Goal: Task Accomplishment & Management: Manage account settings

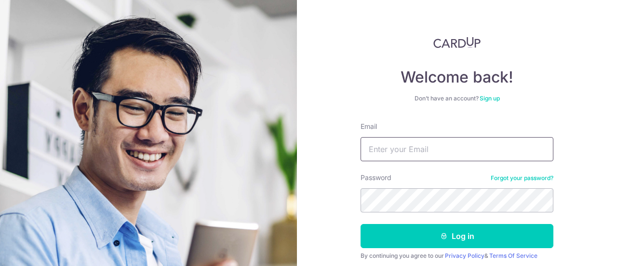
scroll to position [48, 0]
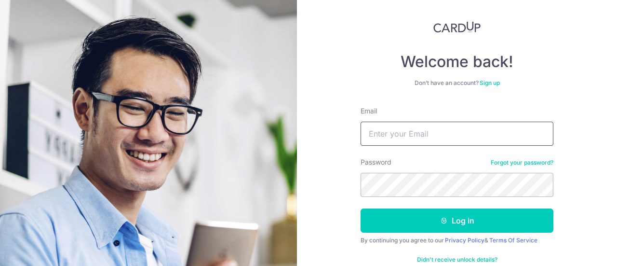
click at [433, 138] on input "Email" at bounding box center [457, 134] width 193 height 24
type input "[EMAIL_ADDRESS][DOMAIN_NAME]"
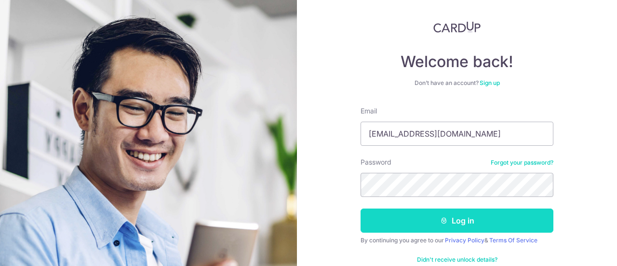
click at [441, 219] on icon "submit" at bounding box center [444, 221] width 8 height 8
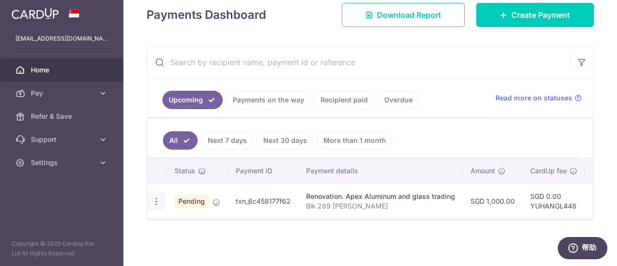
click at [156, 196] on icon "button" at bounding box center [156, 201] width 10 height 10
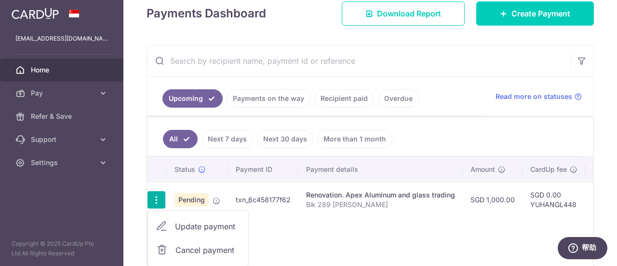
click at [203, 220] on span "Update payment" at bounding box center [208, 226] width 66 height 12
radio input "true"
type input "1,000.00"
type input "[DATE]"
type input "Blk 289 [PERSON_NAME]"
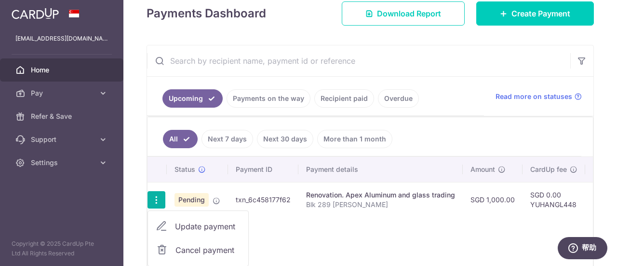
type input "full payment"
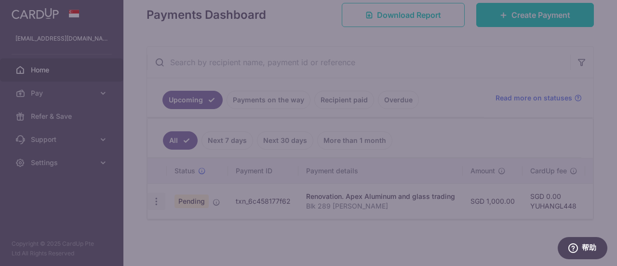
type input "YUHANGL448"
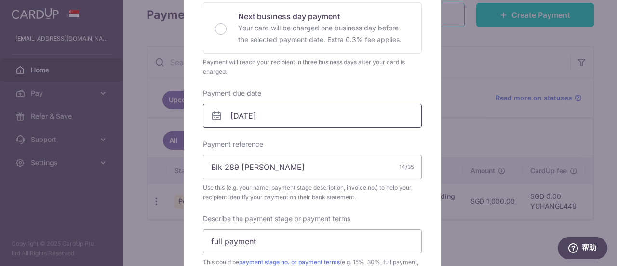
scroll to position [241, 0]
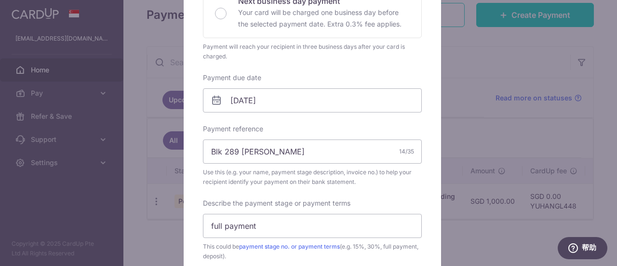
click at [215, 103] on icon at bounding box center [217, 101] width 12 height 12
click at [215, 97] on icon at bounding box center [217, 101] width 12 height 12
click at [254, 100] on input "[DATE]" at bounding box center [312, 100] width 219 height 24
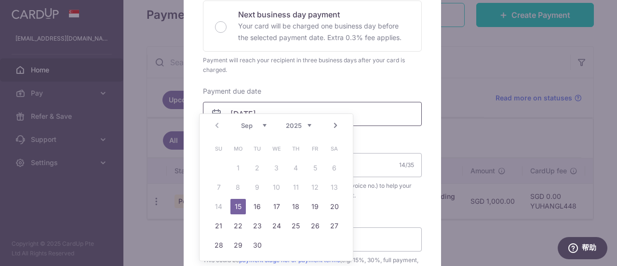
scroll to position [289, 0]
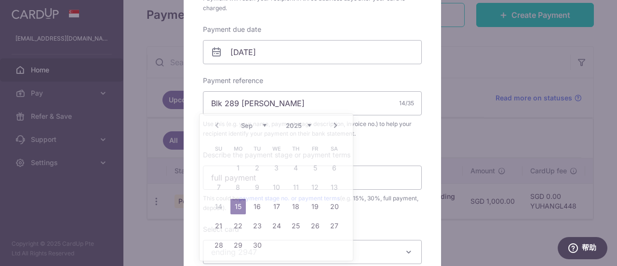
click at [348, 77] on div "Payment reference Blk 289 Esther 14/35 Use this (e.g. your name, payment stage …" at bounding box center [312, 107] width 219 height 63
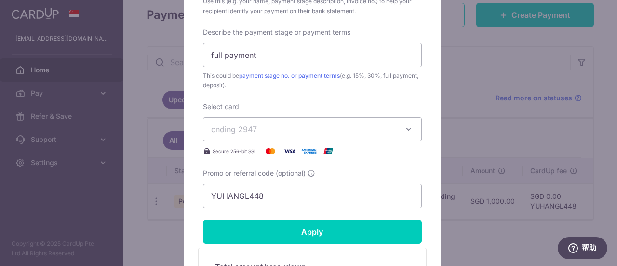
scroll to position [434, 0]
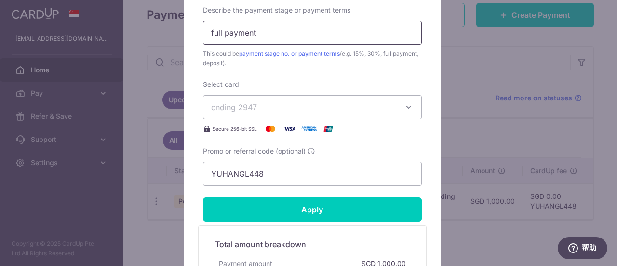
drag, startPoint x: 257, startPoint y: 38, endPoint x: 192, endPoint y: 30, distance: 65.5
drag, startPoint x: 219, startPoint y: 31, endPoint x: 197, endPoint y: 31, distance: 22.7
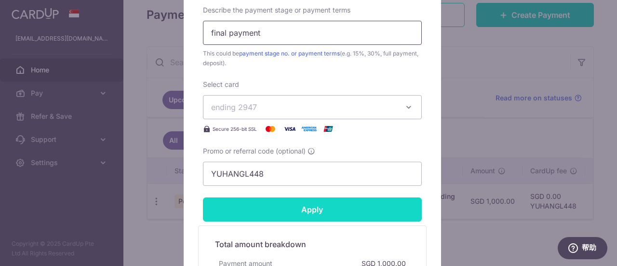
type input "final payment"
click at [330, 209] on input "Apply" at bounding box center [312, 209] width 219 height 24
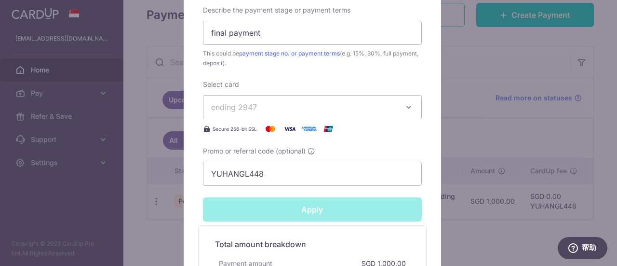
type input "Successfully Applied"
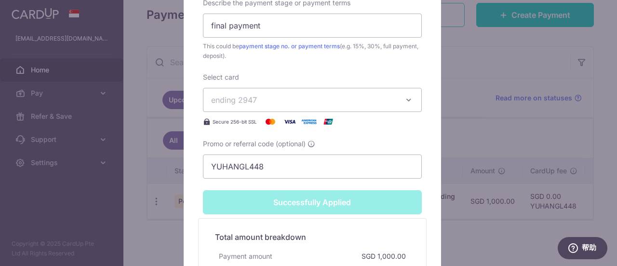
scroll to position [419, 0]
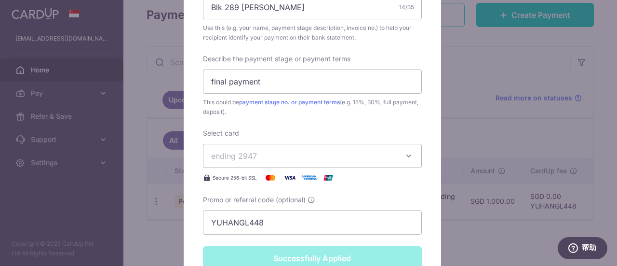
click at [472, 103] on div "Edit payment By clicking apply, you will make changes to all payments to Apex A…" at bounding box center [308, 133] width 617 height 266
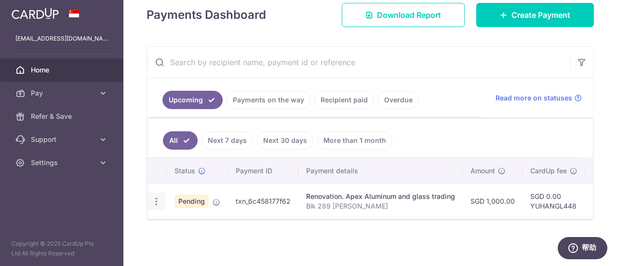
click at [157, 198] on icon "button" at bounding box center [156, 201] width 10 height 10
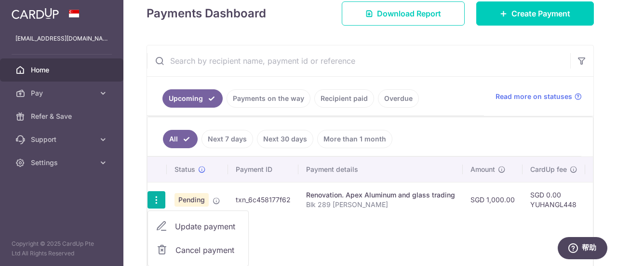
click at [179, 220] on span "Update payment" at bounding box center [208, 226] width 66 height 12
radio input "true"
type input "1,000.00"
type input "[DATE]"
type input "Blk 289 [PERSON_NAME]"
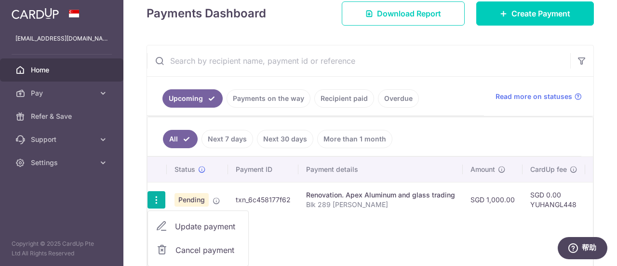
type input "final payment"
type input "YUHANGL448"
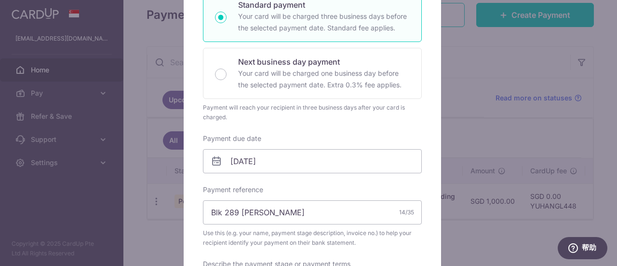
scroll to position [193, 0]
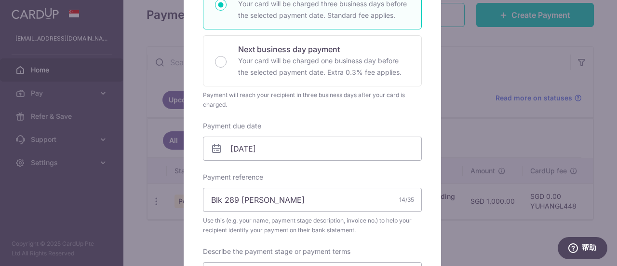
click at [463, 67] on div "Edit payment By clicking apply, you will make changes to all payments to Apex A…" at bounding box center [308, 133] width 617 height 266
